Goal: Register for event/course

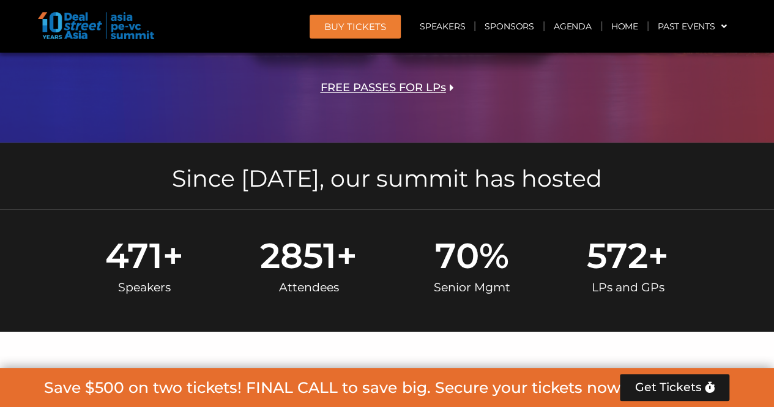
scroll to position [712, 0]
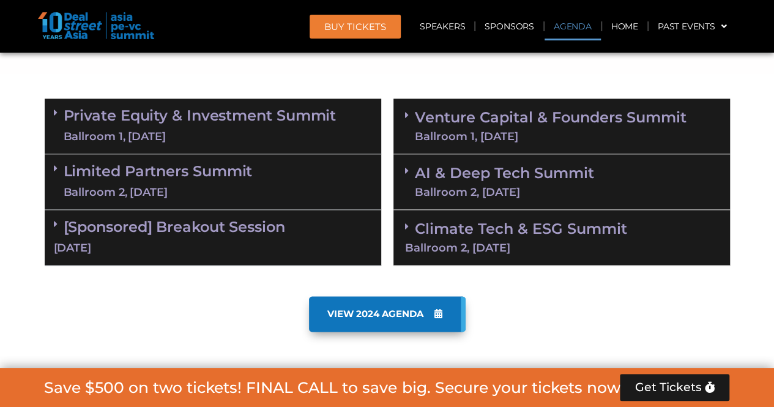
click at [116, 123] on link "Private Equity & Investment Summit Ballroom 1, [DATE]" at bounding box center [200, 126] width 273 height 37
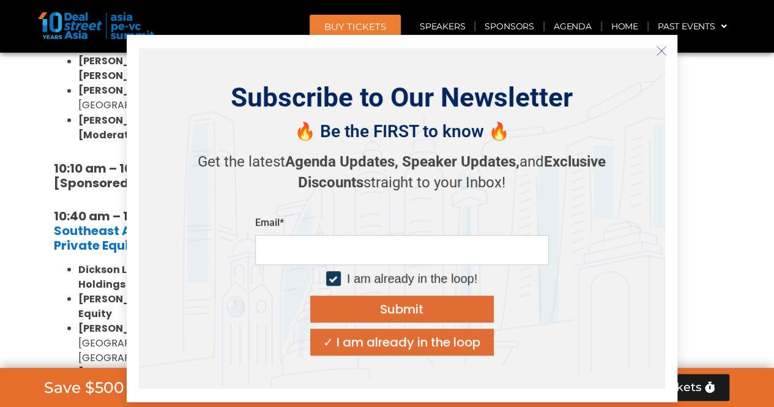
scroll to position [1054, 0]
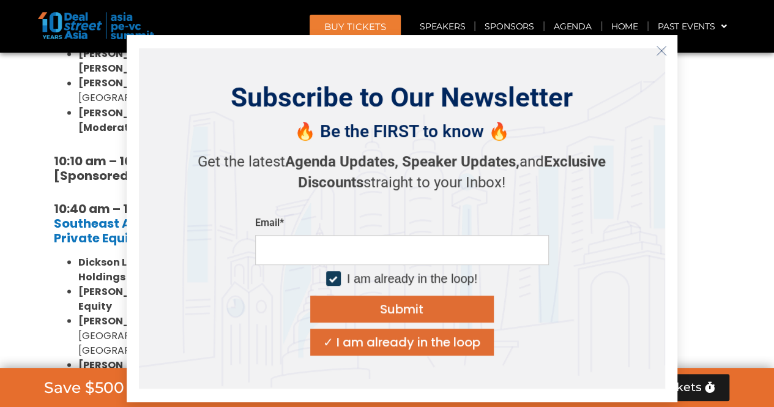
click at [656, 51] on icon "Close" at bounding box center [661, 50] width 11 height 11
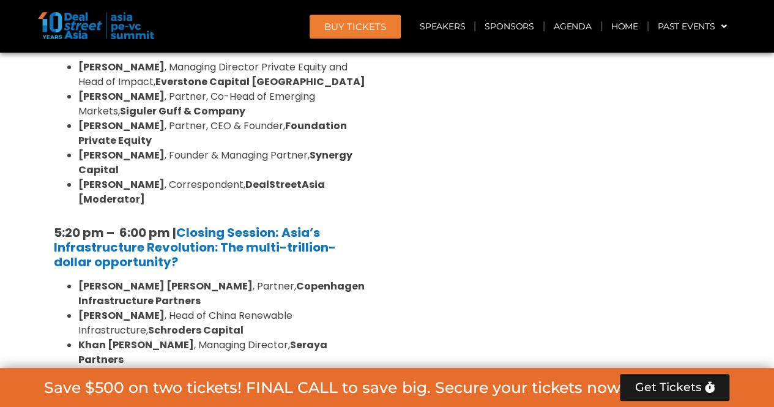
scroll to position [2433, 0]
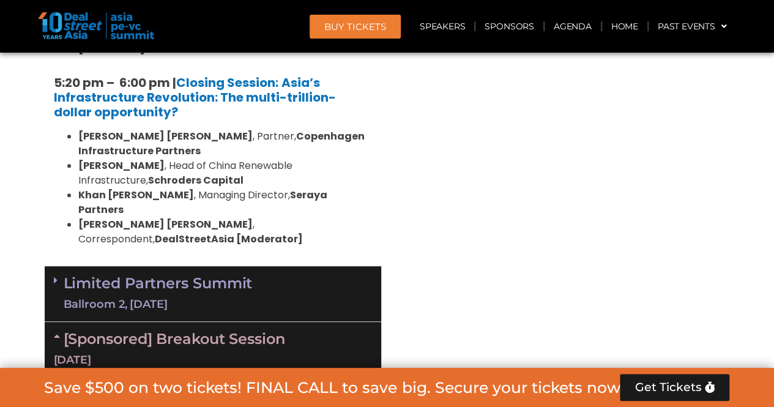
scroll to position [2499, 0]
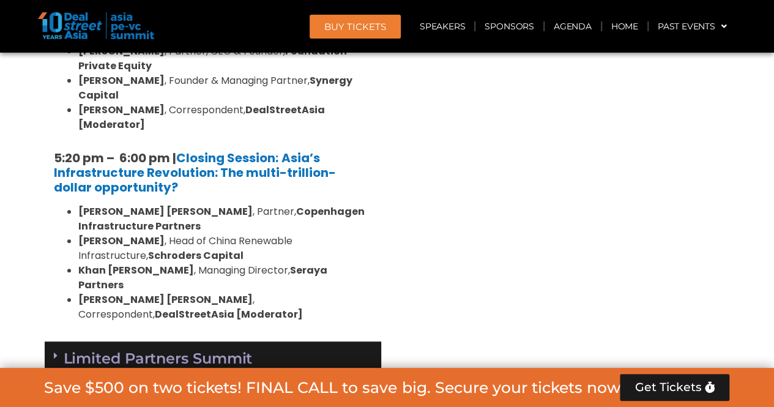
click at [231, 350] on link "Limited Partners [GEOGRAPHIC_DATA] 2, [DATE]" at bounding box center [158, 368] width 189 height 37
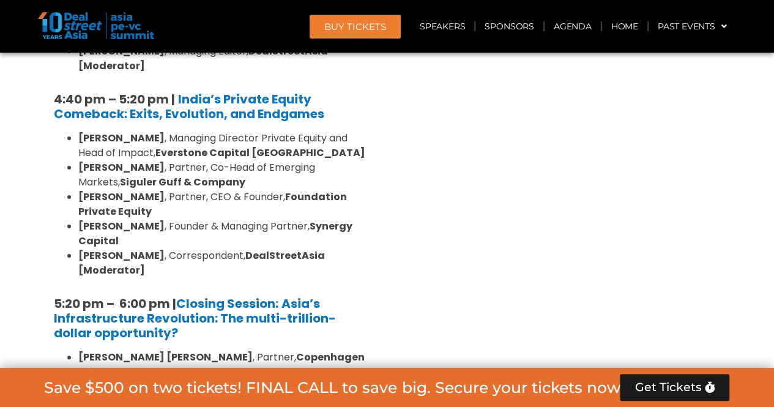
scroll to position [2374, 0]
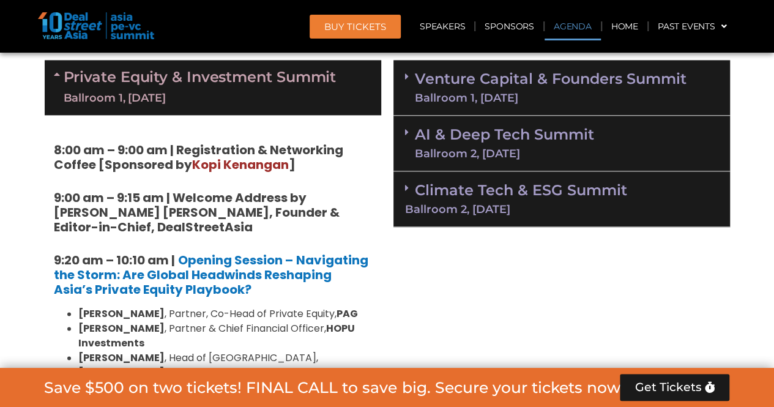
scroll to position [608, 0]
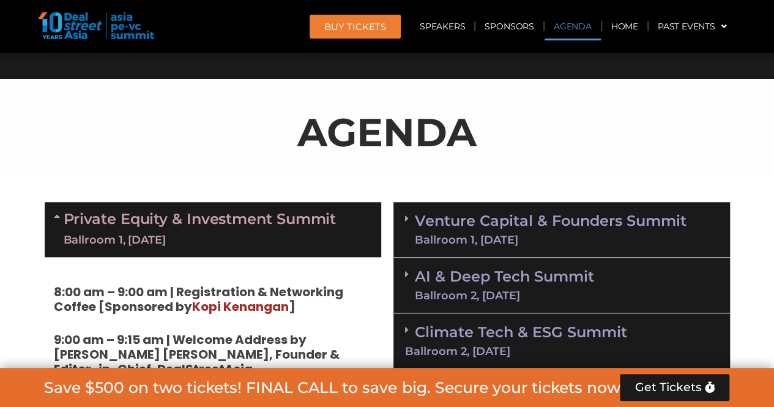
click at [610, 218] on link "Venture Capital & Founders​ Summit Ballroom 1, [DATE]" at bounding box center [551, 229] width 272 height 32
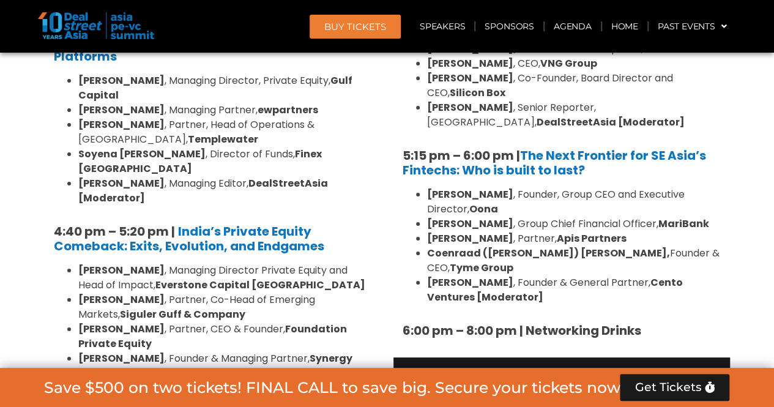
scroll to position [2239, 0]
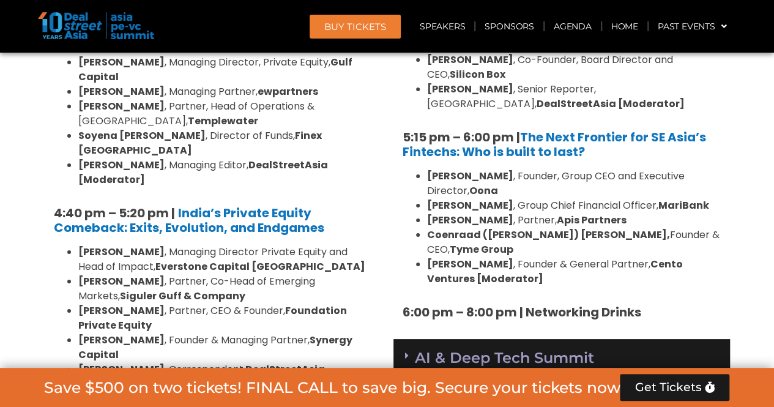
click at [586, 350] on link "AI & Deep Tech Summit Ballroom 2, [DATE]" at bounding box center [504, 366] width 179 height 32
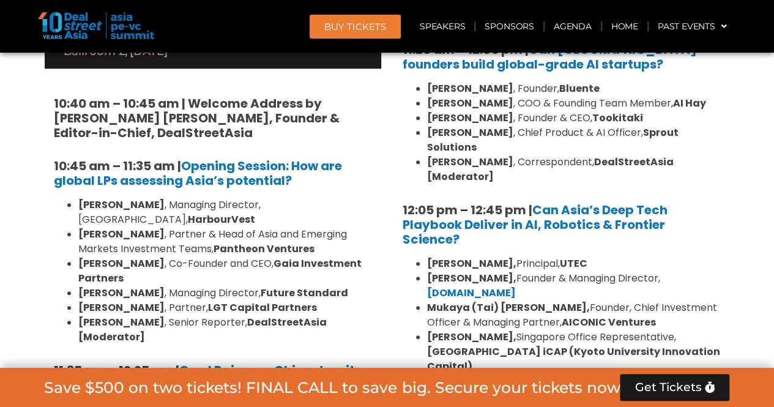
scroll to position [2875, 0]
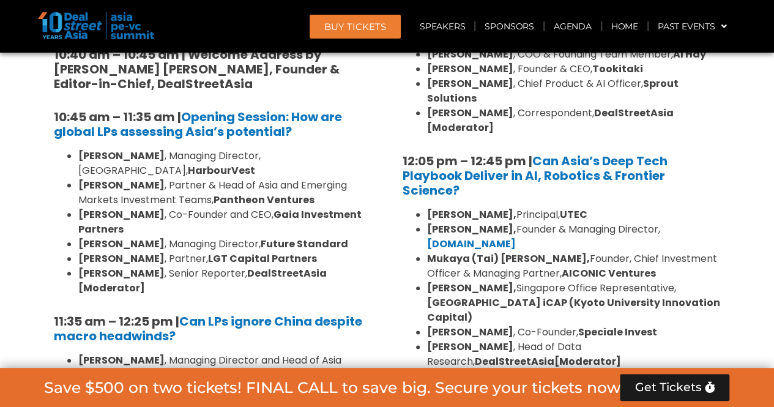
click at [548, 388] on link "Climate Tech & ESG Summit Ballroom 2, [DATE]" at bounding box center [561, 405] width 313 height 34
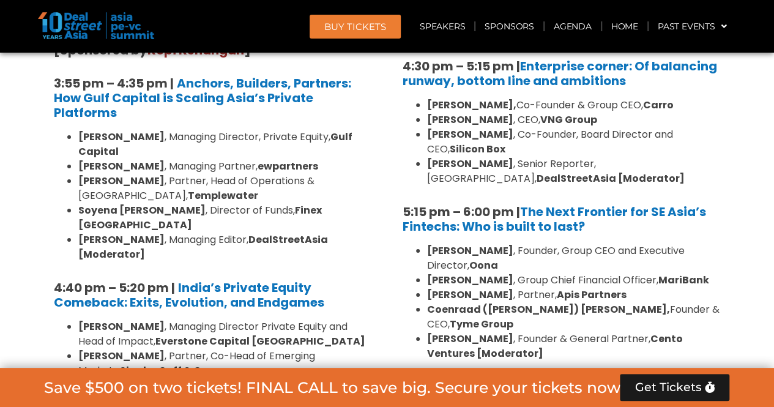
scroll to position [1091, 0]
